Goal: Task Accomplishment & Management: Use online tool/utility

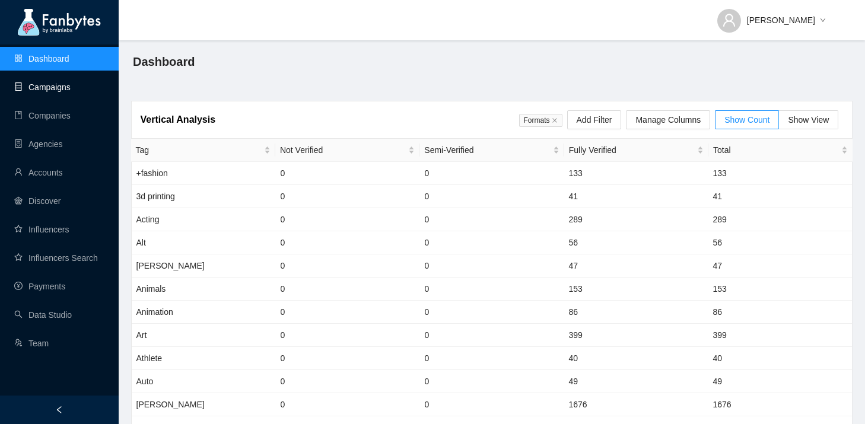
click at [71, 82] on link "Campaigns" at bounding box center [42, 86] width 56 height 9
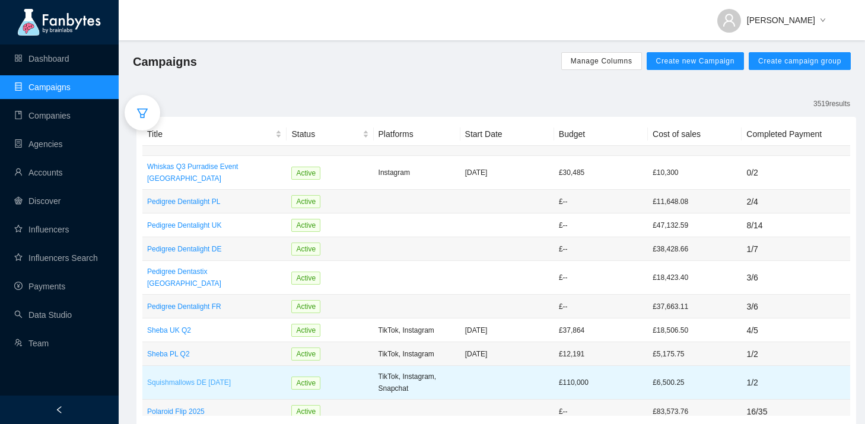
click at [197, 377] on p "Squishmallows DE [DATE]" at bounding box center [214, 383] width 135 height 12
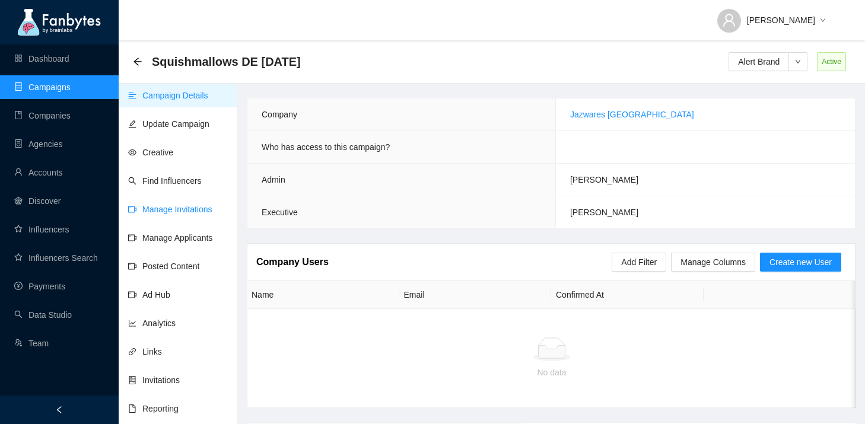
click at [208, 211] on link "Manage Invitations" at bounding box center [170, 209] width 84 height 9
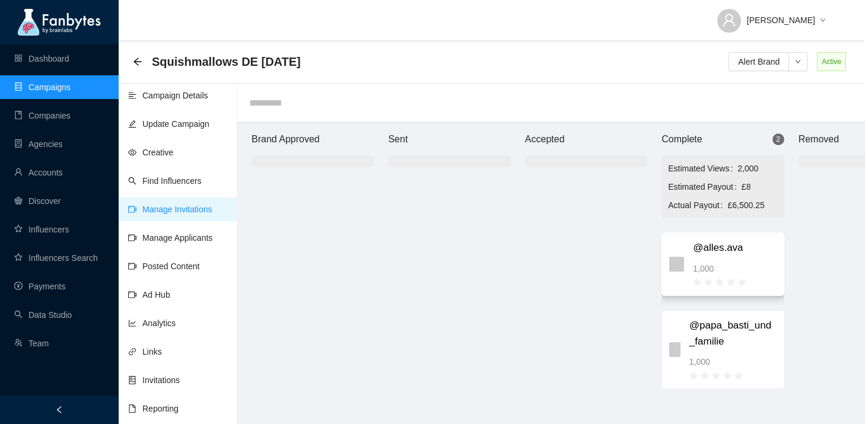
scroll to position [12, 0]
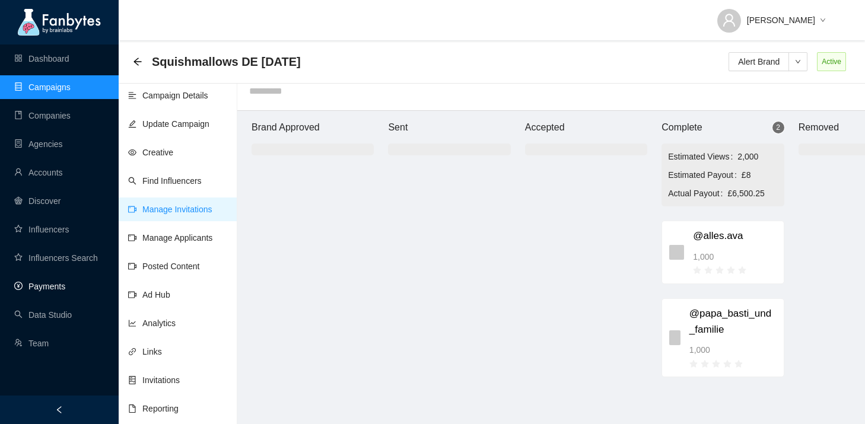
click at [65, 285] on link "Payments" at bounding box center [39, 286] width 51 height 9
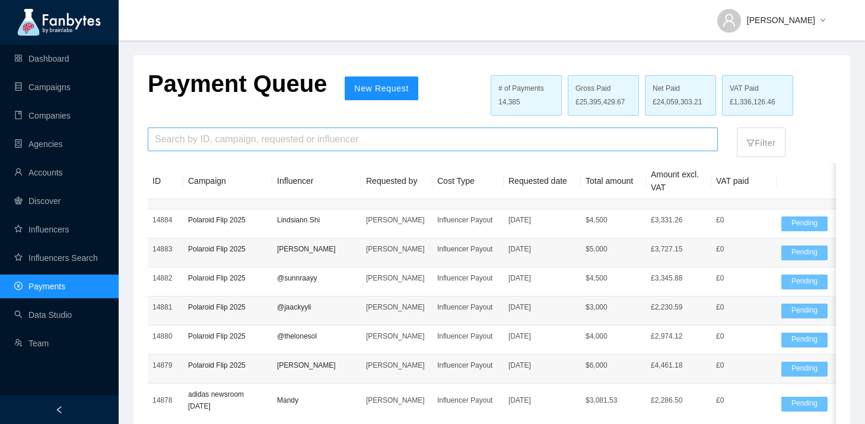
click at [317, 136] on input "search" at bounding box center [433, 139] width 556 height 23
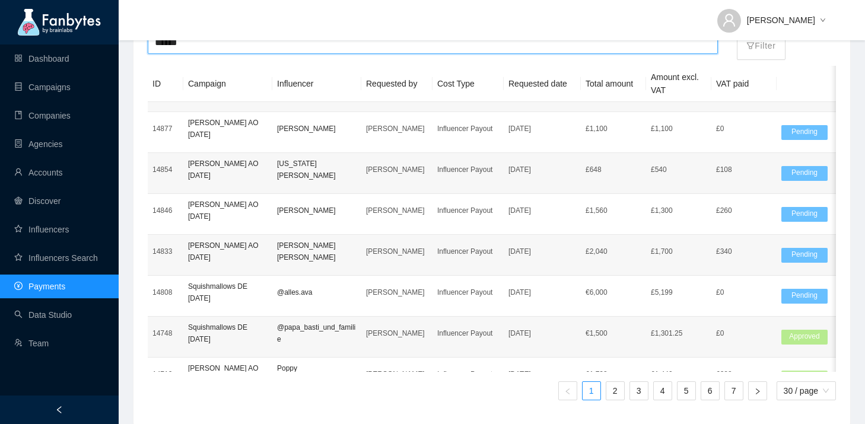
scroll to position [109, 0]
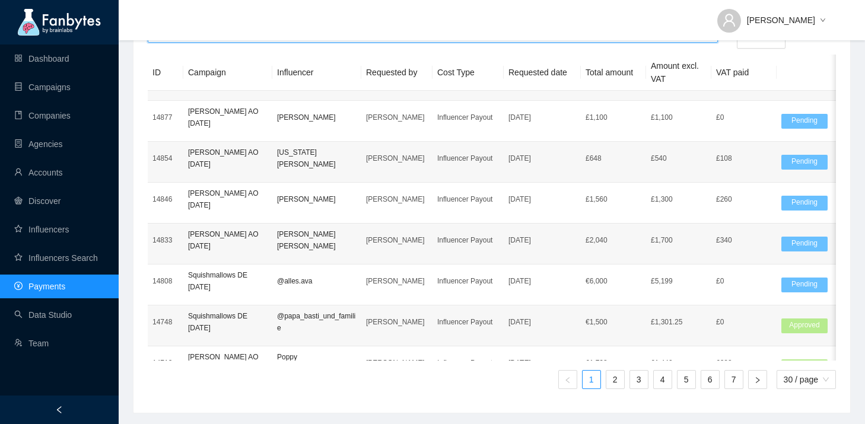
type input "******"
